Goal: Find specific page/section: Find specific page/section

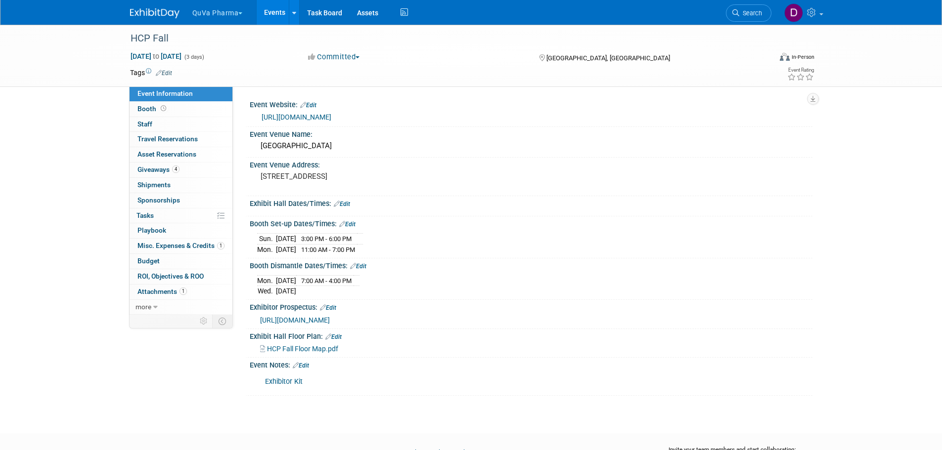
click at [218, 6] on button "QuVa Pharma" at bounding box center [223, 11] width 64 height 22
click at [238, 55] on link "QuVa Pharma" at bounding box center [227, 59] width 71 height 14
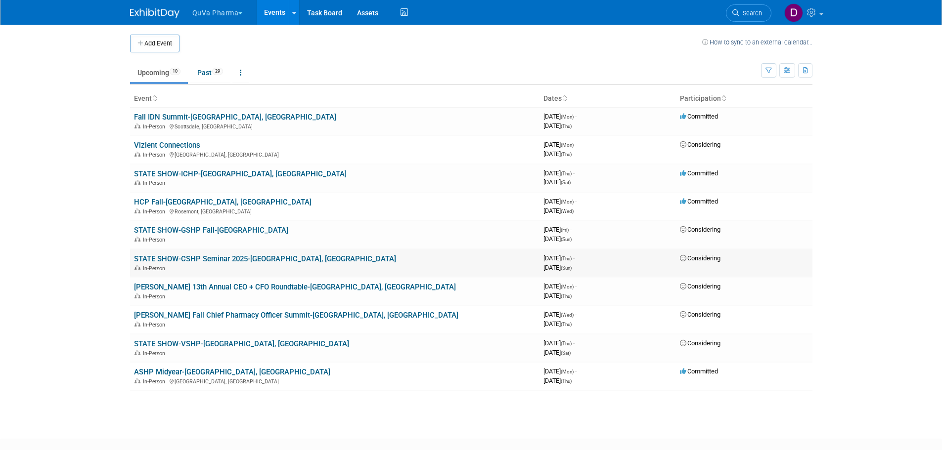
click at [224, 260] on link "STATE SHOW-CSHP Seminar 2025-[GEOGRAPHIC_DATA], [GEOGRAPHIC_DATA]" at bounding box center [265, 259] width 262 height 9
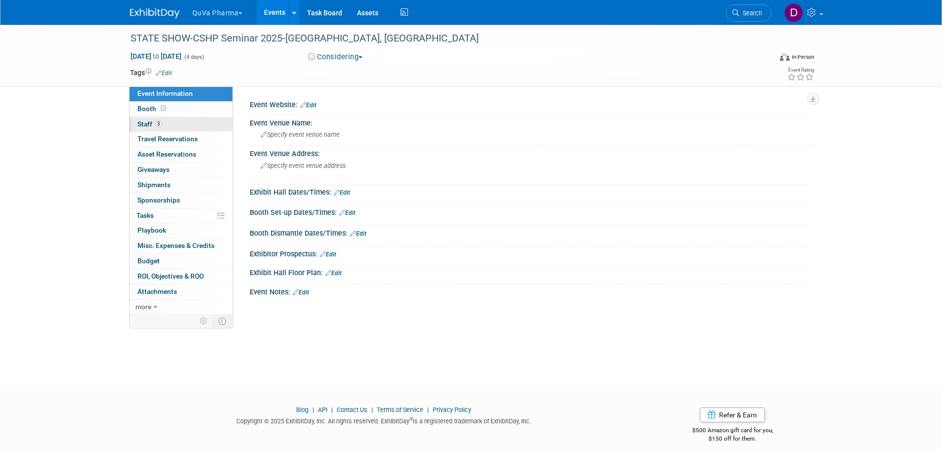
click at [144, 122] on span "Staff 3" at bounding box center [149, 124] width 25 height 8
